Goal: Task Accomplishment & Management: Complete application form

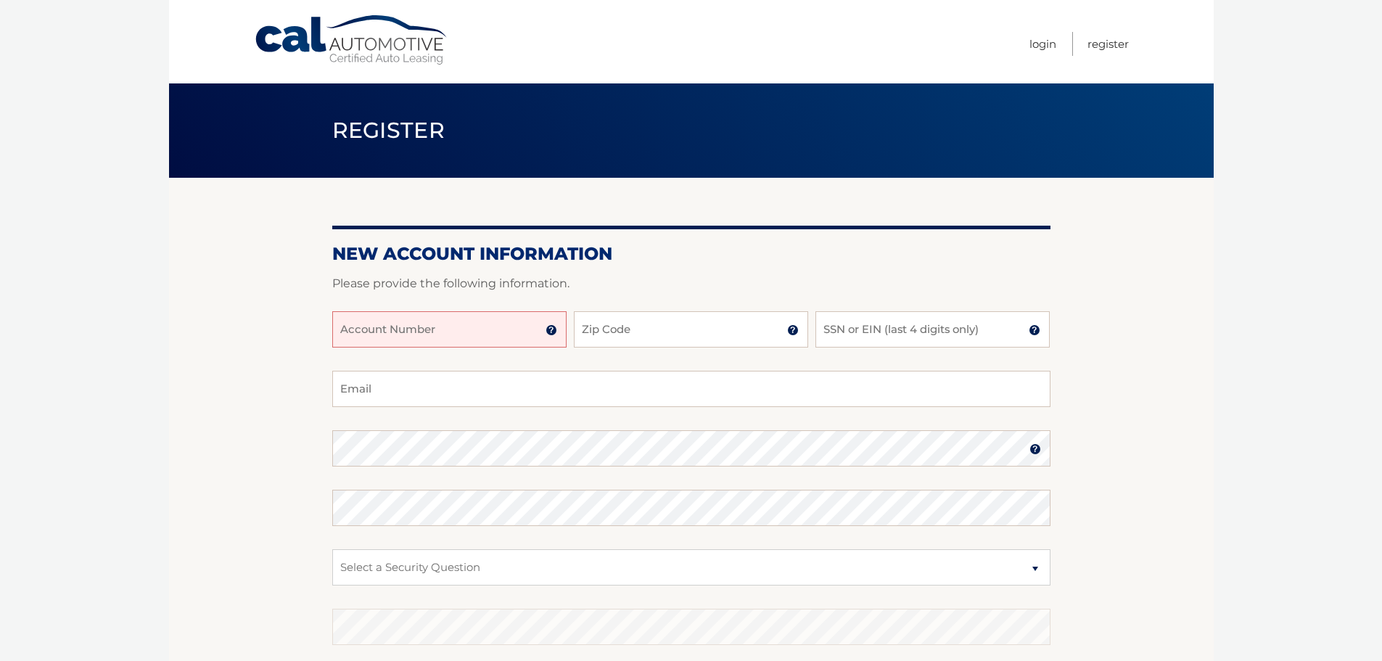
click at [474, 326] on input "Account Number" at bounding box center [449, 329] width 234 height 36
type input "44455890675"
click at [587, 331] on input "Zip Code" at bounding box center [691, 329] width 234 height 36
type input "07405"
click at [829, 329] on input "SSN or EIN (last 4 digits only)" at bounding box center [932, 329] width 234 height 36
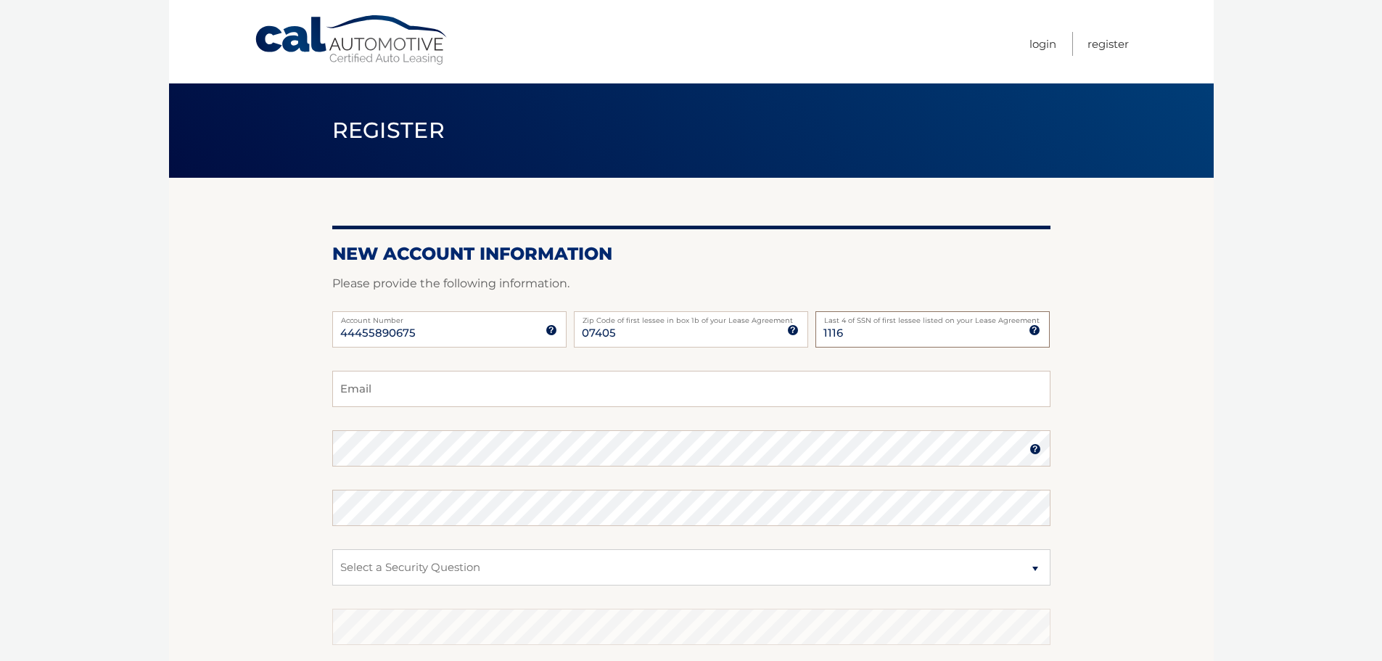
type input "1116"
click at [497, 402] on input "Email" at bounding box center [691, 389] width 718 height 36
click at [498, 390] on input "Email" at bounding box center [691, 389] width 718 height 36
type input "[EMAIL_ADDRESS][DOMAIN_NAME]"
